Goal: Task Accomplishment & Management: Complete application form

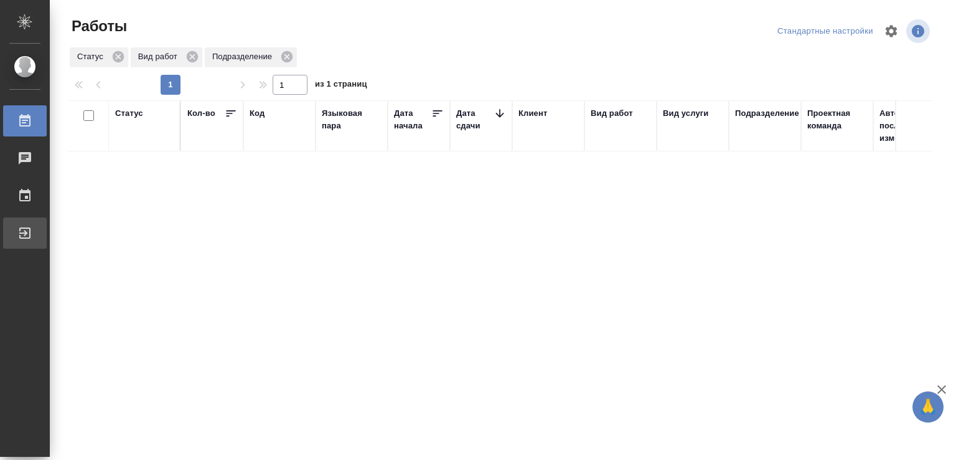
click at [17, 243] on link "Выйти" at bounding box center [25, 232] width 44 height 31
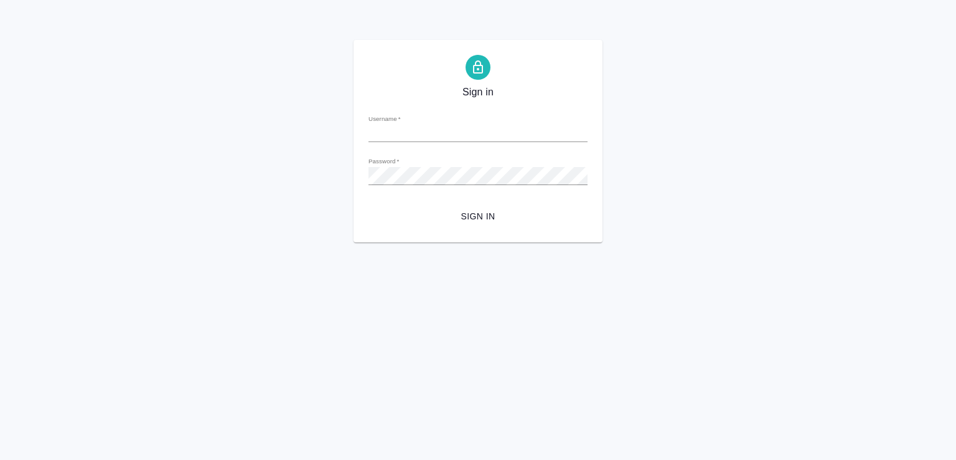
type input "d.marchenko@awatera.com"
click at [496, 215] on span "Sign in" at bounding box center [478, 217] width 199 height 16
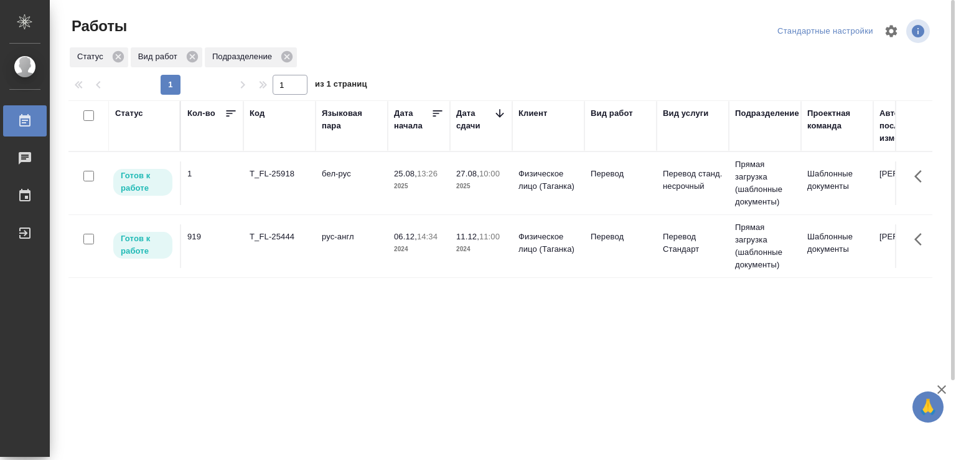
click at [286, 182] on td "T_FL-25918" at bounding box center [279, 183] width 72 height 44
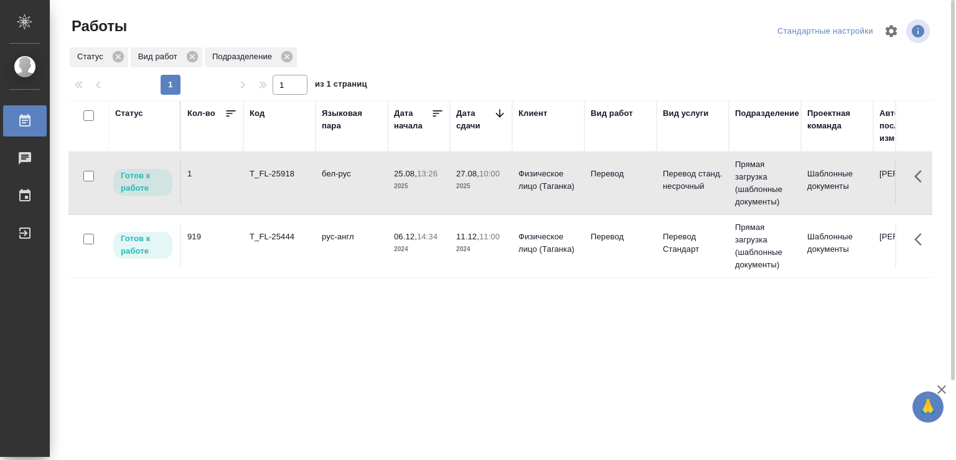
click at [286, 181] on td "T_FL-25918" at bounding box center [279, 183] width 72 height 44
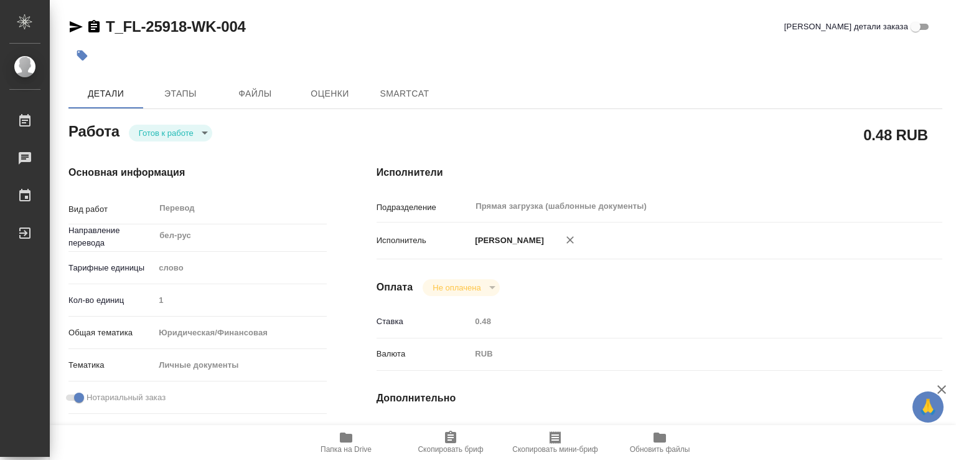
type textarea "x"
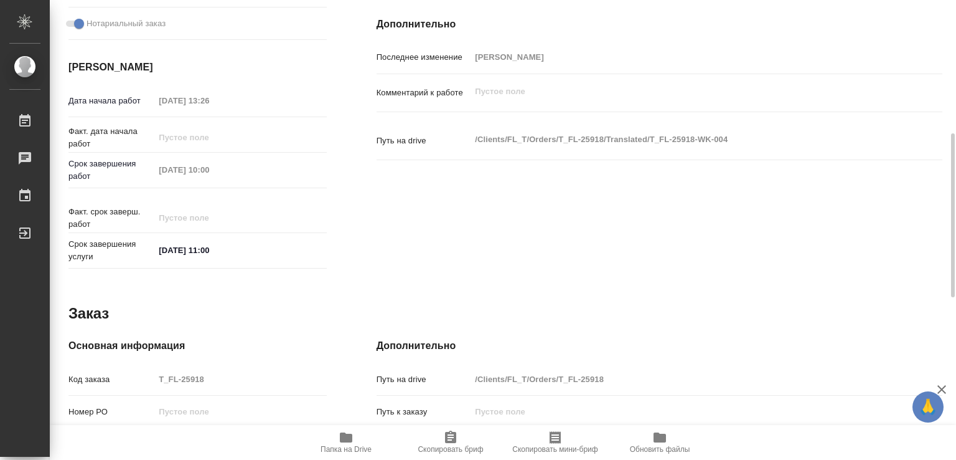
type textarea "x"
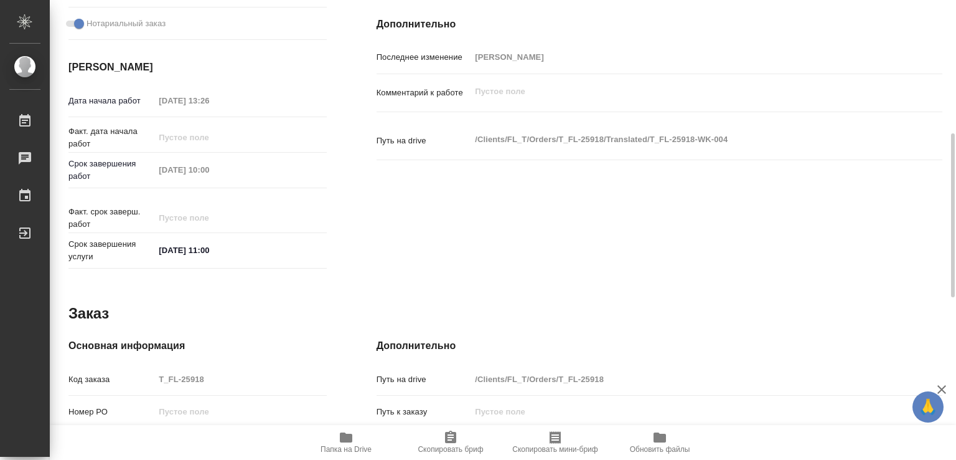
scroll to position [827, 0]
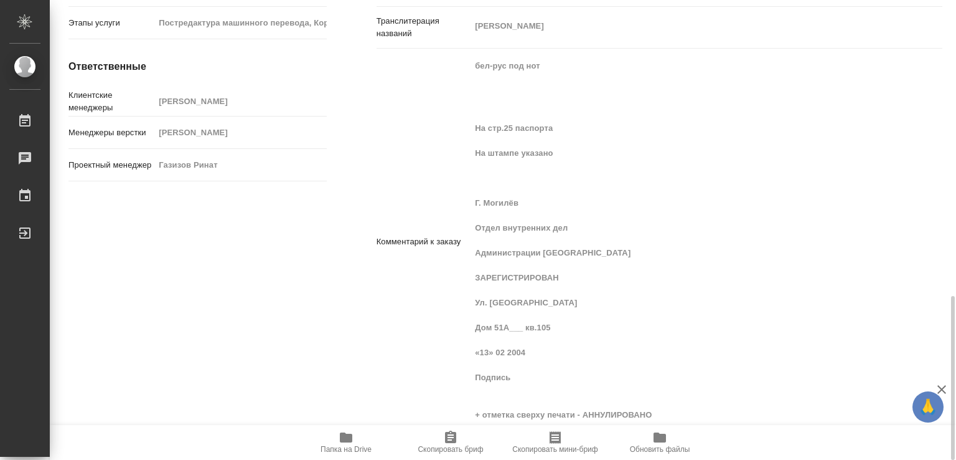
type textarea "x"
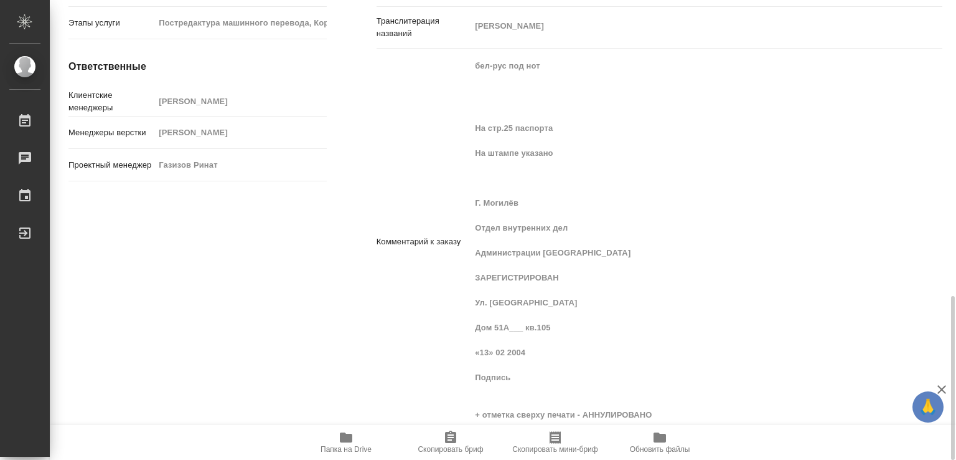
type textarea "x"
